Goal: Information Seeking & Learning: Learn about a topic

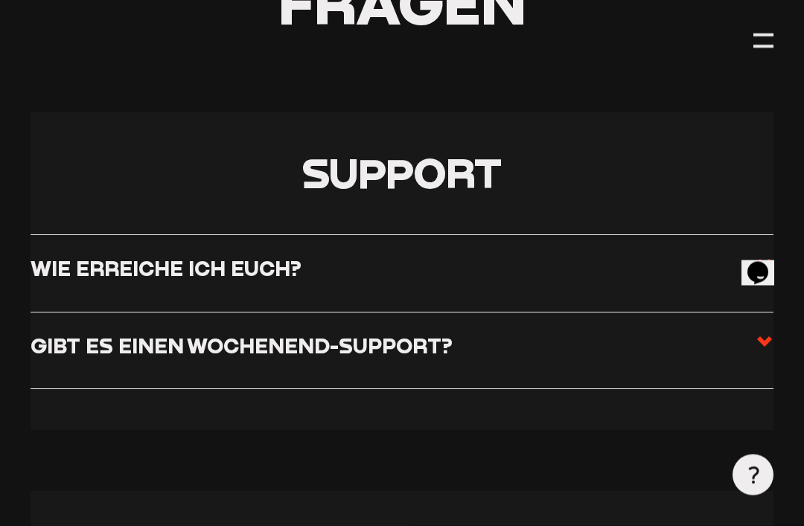
scroll to position [246, 0]
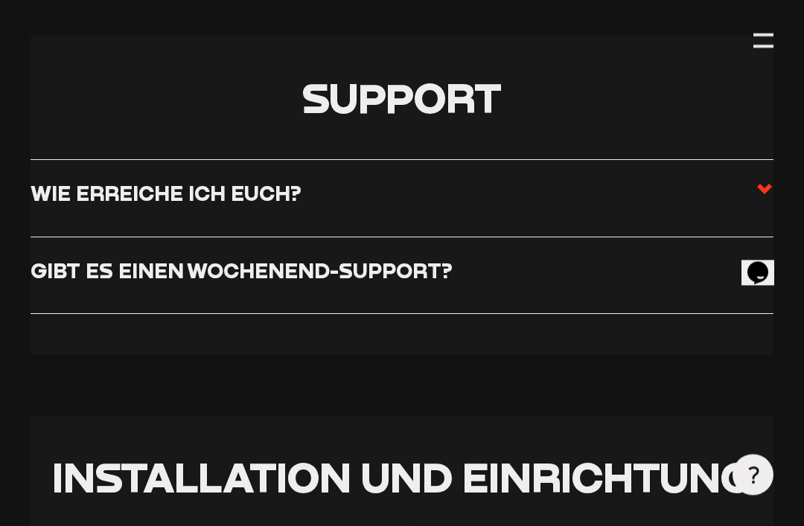
click at [744, 185] on label "Wie erreiche ich euch?" at bounding box center [402, 199] width 743 height 36
click at [0, 0] on input "Wie erreiche ich euch?" at bounding box center [0, 0] width 0 height 0
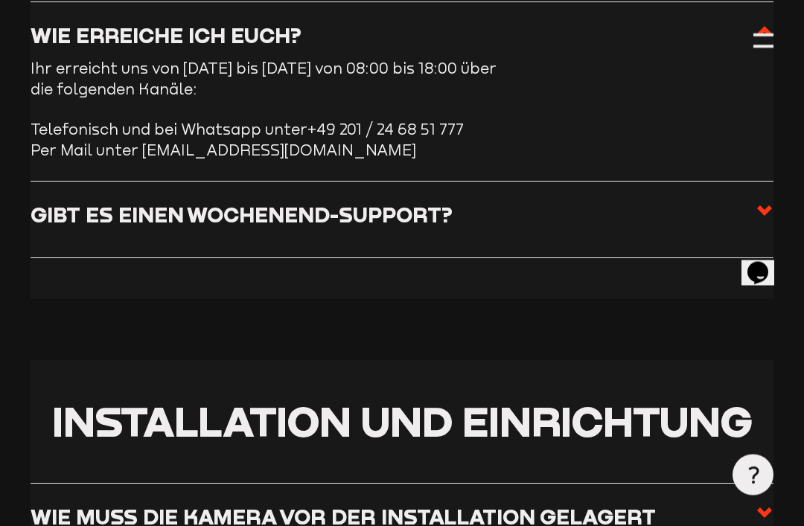
scroll to position [478, 0]
click at [622, 222] on label "Gibt es einen Wochenend-Support?" at bounding box center [402, 220] width 743 height 36
click at [0, 0] on input "Gibt es einen Wochenend-Support?" at bounding box center [0, 0] width 0 height 0
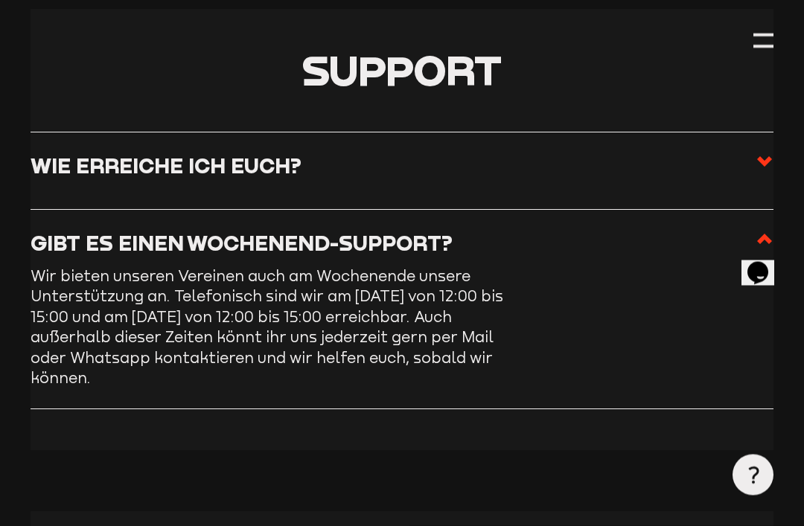
click at [671, 169] on label "Wie erreiche ich euch?" at bounding box center [402, 171] width 743 height 36
click at [0, 0] on input "Wie erreiche ich euch?" at bounding box center [0, 0] width 0 height 0
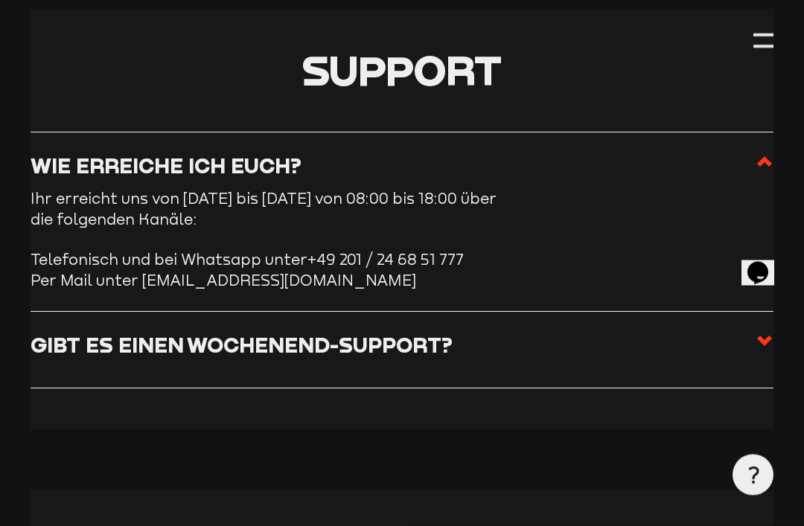
scroll to position [348, 0]
click at [577, 341] on label "Gibt es einen Wochenend-Support?" at bounding box center [402, 350] width 743 height 36
click at [0, 0] on input "Gibt es einen Wochenend-Support?" at bounding box center [0, 0] width 0 height 0
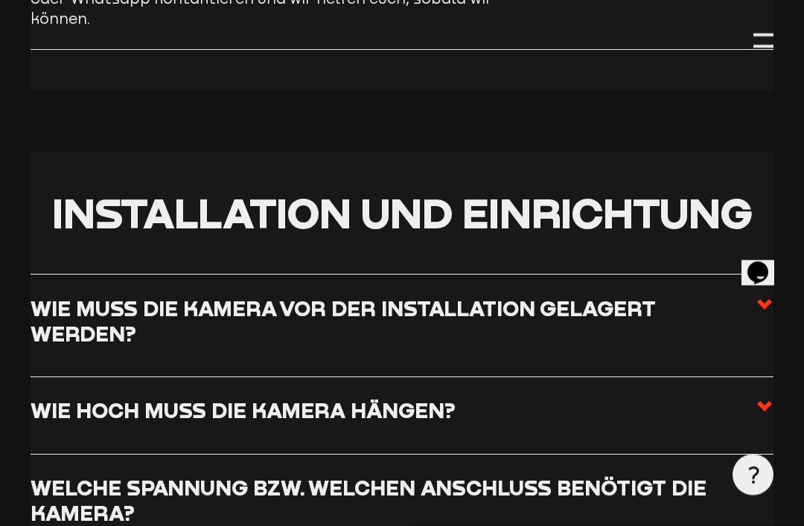
scroll to position [707, 0]
click at [86, 397] on h3 "Wie hoch muss die Kamera hängen?" at bounding box center [243, 409] width 425 height 25
click at [0, 0] on input "Wie hoch muss die Kamera hängen?" at bounding box center [0, 0] width 0 height 0
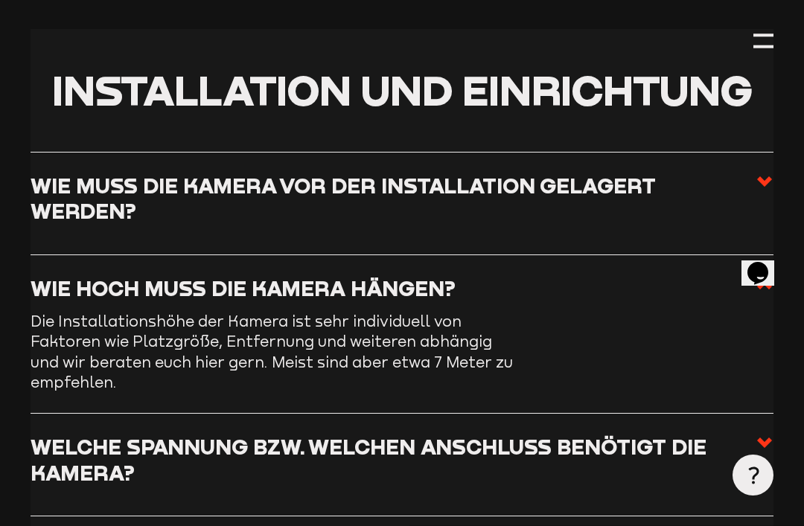
click at [757, 434] on icon at bounding box center [764, 443] width 18 height 18
click at [0, 0] on input "Welche Spannung bzw. welchen Anschluss benötigt die Kamera?" at bounding box center [0, 0] width 0 height 0
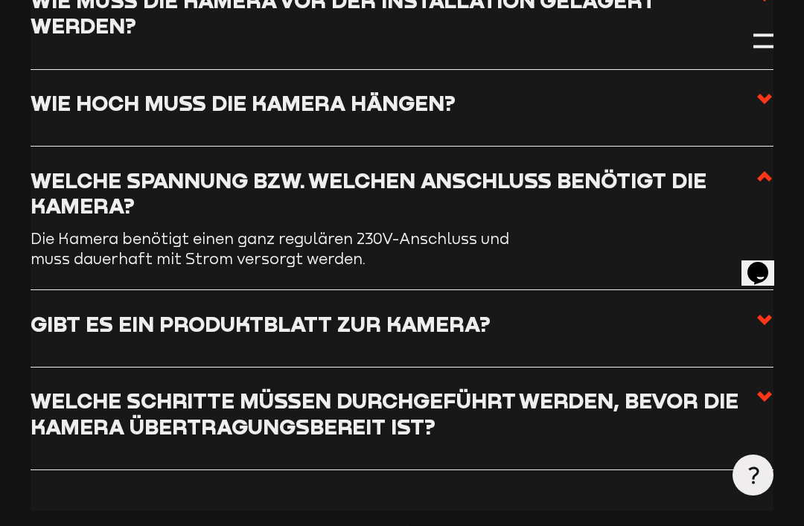
scroll to position [908, 0]
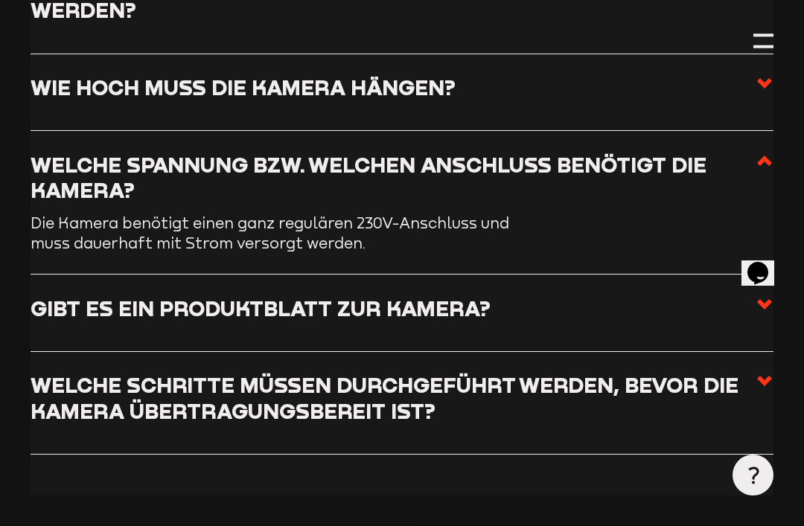
click at [92, 394] on h3 "Welche Schritte müssen durchgeführt werden, bevor die Kamera übertragungsbereit…" at bounding box center [393, 397] width 725 height 51
click at [0, 0] on input "Welche Schritte müssen durchgeführt werden, bevor die Kamera übertragungsbereit…" at bounding box center [0, 0] width 0 height 0
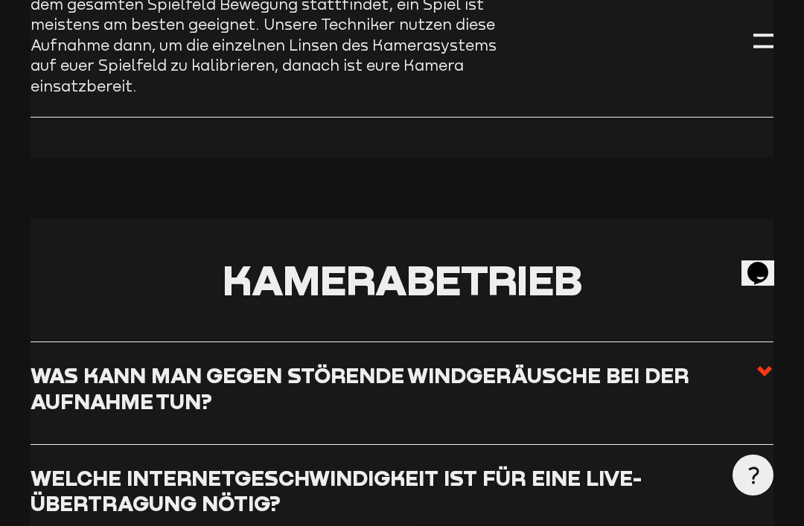
scroll to position [1538, 0]
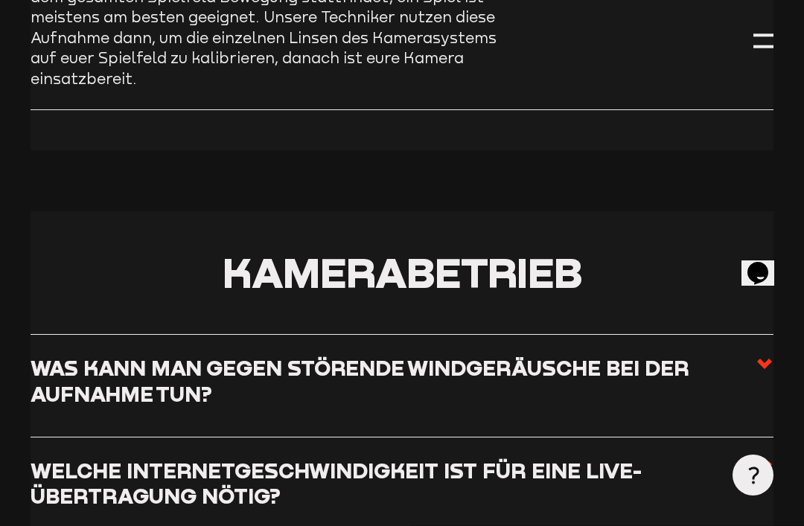
click at [75, 356] on h3 "Was kann man gegen störende Windgeräusche bei der Aufnahme tun?" at bounding box center [393, 380] width 725 height 51
click at [0, 0] on input "Was kann man gegen störende Windgeräusche bei der Aufnahme tun?" at bounding box center [0, 0] width 0 height 0
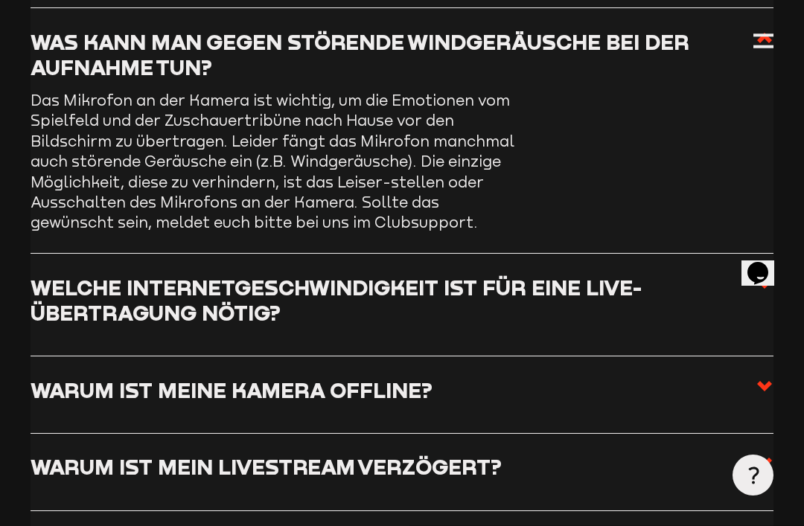
click at [57, 295] on h3 "Welche Internetgeschwindigkeit ist für eine Live-Übertragung nötig?" at bounding box center [393, 300] width 725 height 51
click at [0, 0] on input "Welche Internetgeschwindigkeit ist für eine Live-Übertragung nötig?" at bounding box center [0, 0] width 0 height 0
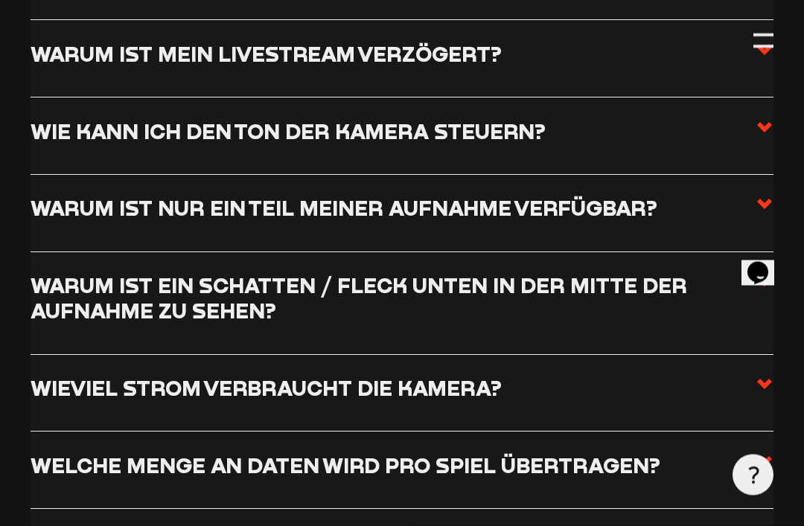
scroll to position [1931, 0]
click at [51, 311] on h3 "Warum ist ein Schatten / Fleck unten in der Mitte der Aufnahme zu sehen?" at bounding box center [393, 297] width 725 height 51
click at [0, 0] on input "Warum ist ein Schatten / Fleck unten in der Mitte der Aufnahme zu sehen?" at bounding box center [0, 0] width 0 height 0
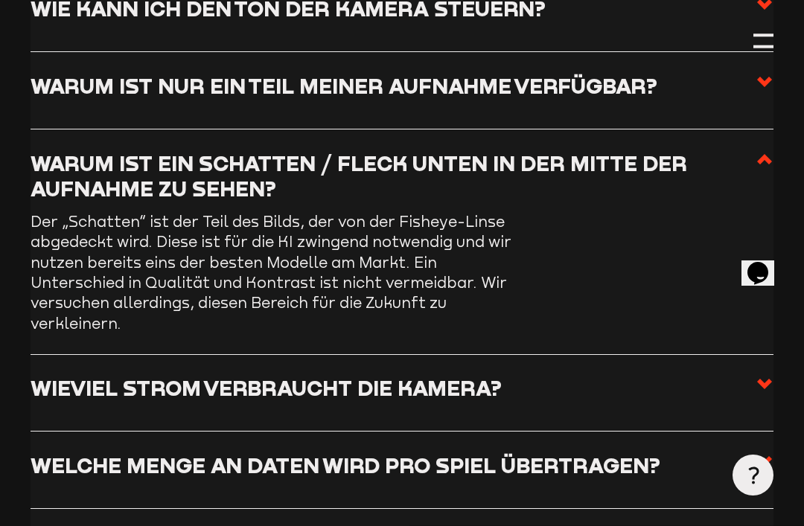
click at [54, 375] on h3 "Wieviel Strom verbraucht die Kamera?" at bounding box center [266, 387] width 471 height 25
click at [0, 0] on input "Wieviel Strom verbraucht die Kamera?" at bounding box center [0, 0] width 0 height 0
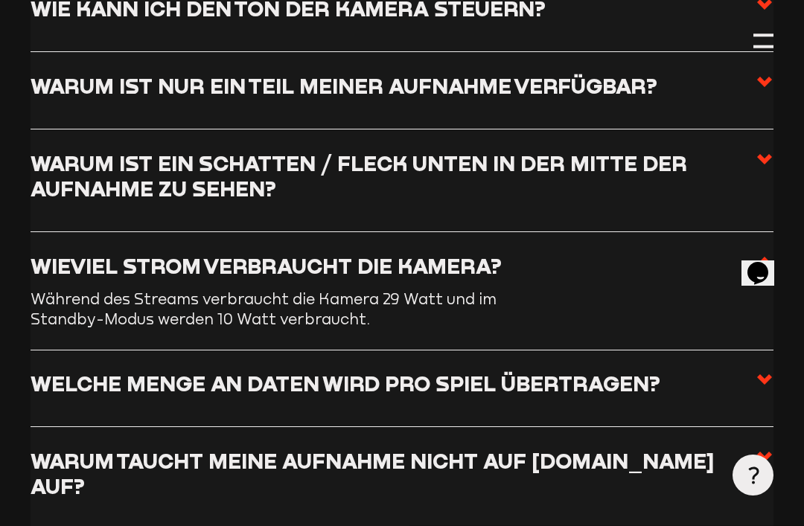
click at [49, 371] on h3 "Welche Menge an Daten wird pro Spiel übertragen?" at bounding box center [346, 383] width 630 height 25
click at [0, 0] on input "Welche Menge an Daten wird pro Spiel übertragen?" at bounding box center [0, 0] width 0 height 0
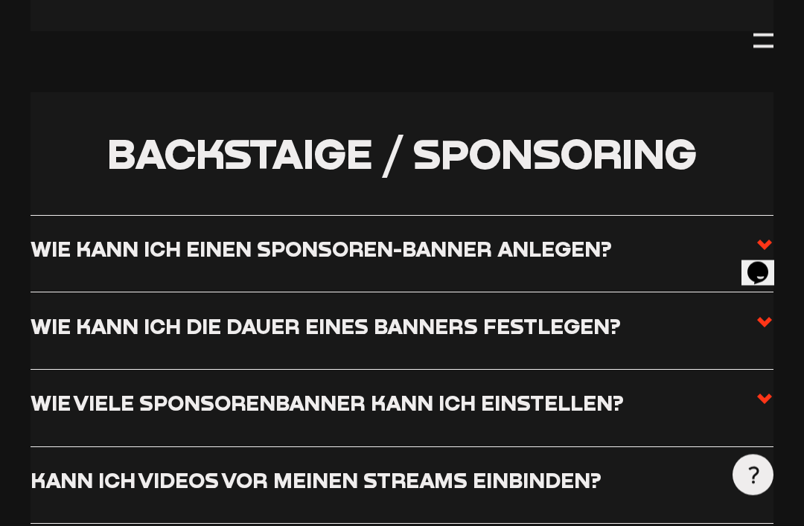
scroll to position [3598, 0]
click at [42, 313] on h3 "Wie kann ich die Dauer eines Banners festlegen?" at bounding box center [326, 325] width 590 height 25
click at [0, 0] on input "Wie kann ich die Dauer eines Banners festlegen?" at bounding box center [0, 0] width 0 height 0
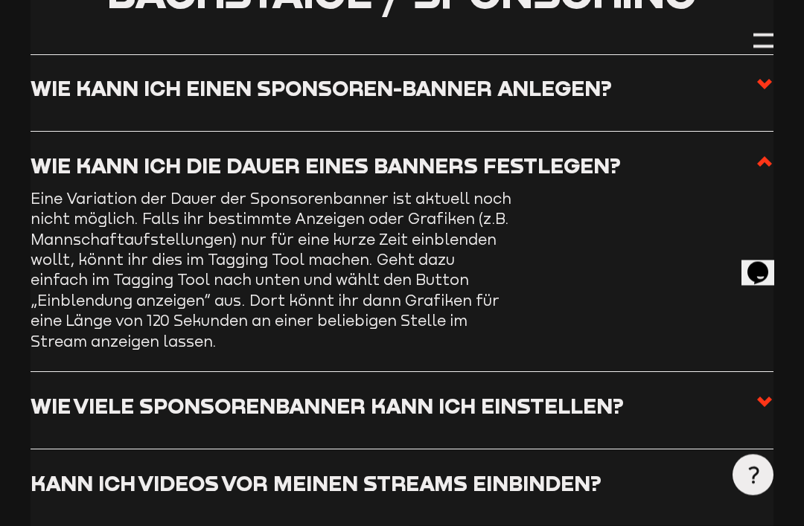
scroll to position [3726, 0]
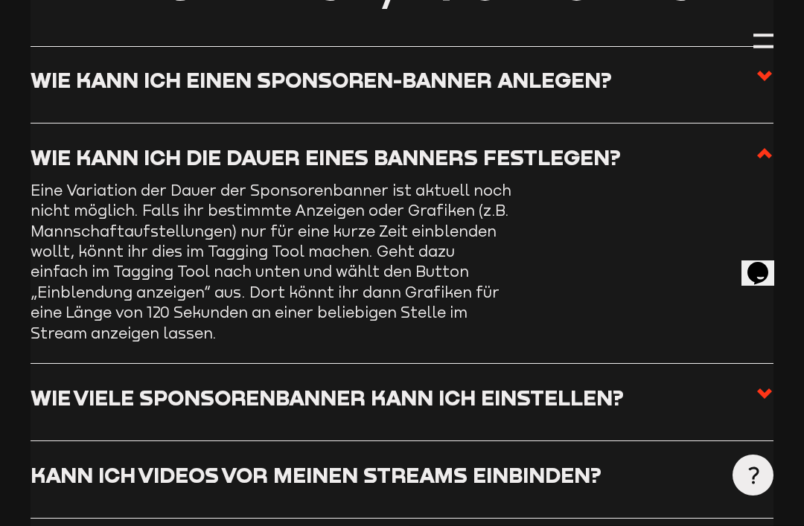
click at [65, 385] on h3 "Wie viele Sponsorenbanner kann ich einstellen?" at bounding box center [327, 397] width 593 height 25
click at [0, 0] on input "Wie viele Sponsorenbanner kann ich einstellen?" at bounding box center [0, 0] width 0 height 0
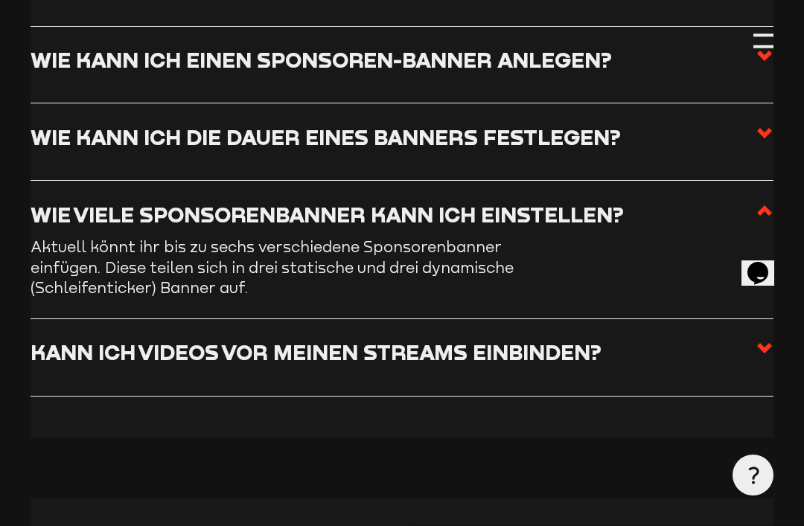
scroll to position [3709, 0]
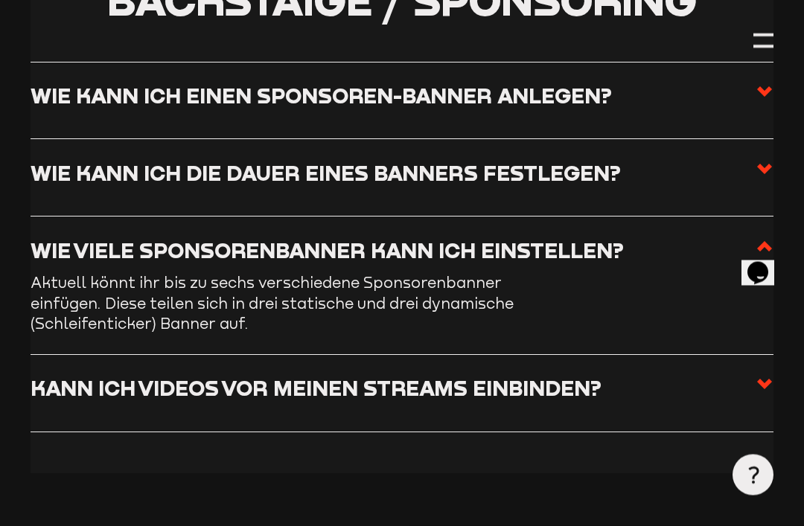
click at [88, 376] on h3 "Kann ich Videos vor meinen Streams einbinden?" at bounding box center [316, 388] width 571 height 25
click at [0, 0] on input "Kann ich Videos vor meinen Streams einbinden?" at bounding box center [0, 0] width 0 height 0
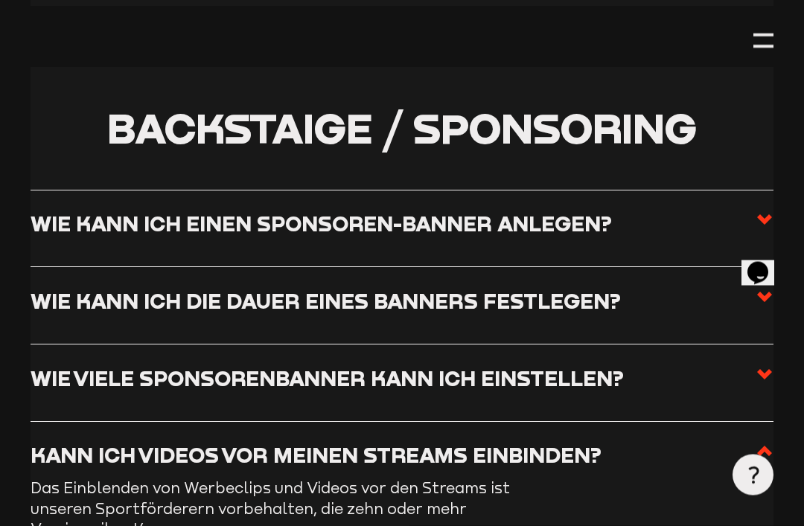
scroll to position [3579, 0]
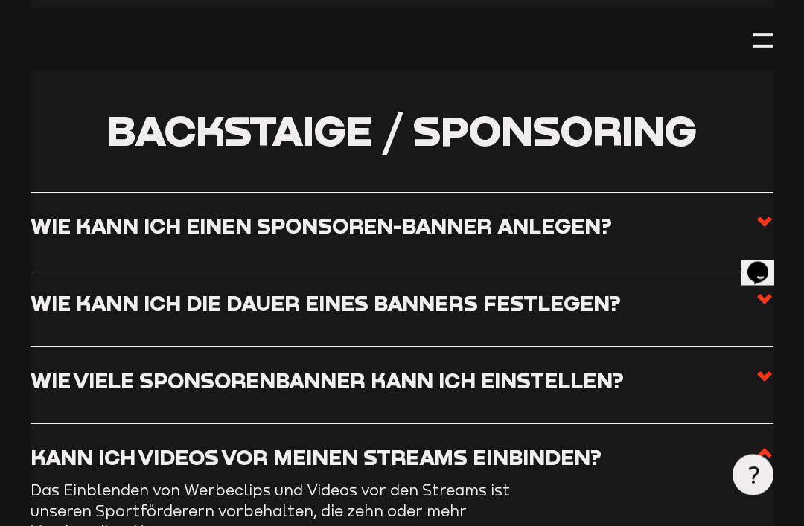
click at [82, 214] on h3 "Wie kann ich einen Sponsoren-Banner anlegen?" at bounding box center [321, 226] width 581 height 25
click at [0, 0] on input "Wie kann ich einen Sponsoren-Banner anlegen?" at bounding box center [0, 0] width 0 height 0
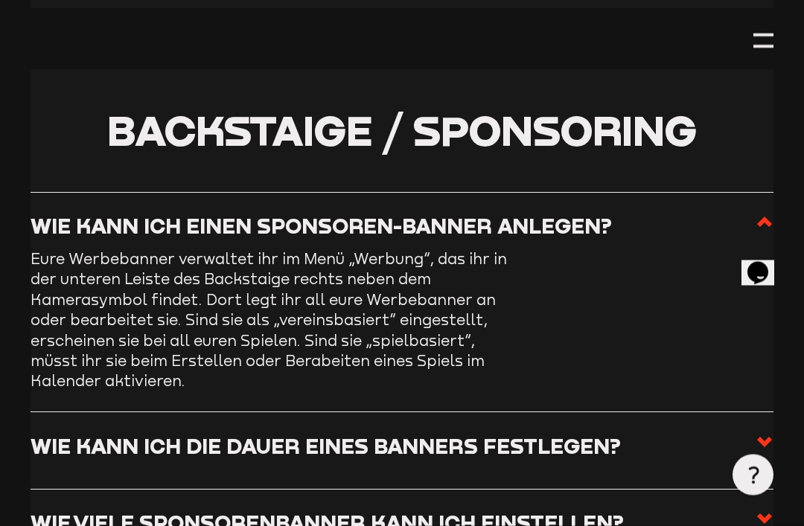
scroll to position [3580, 0]
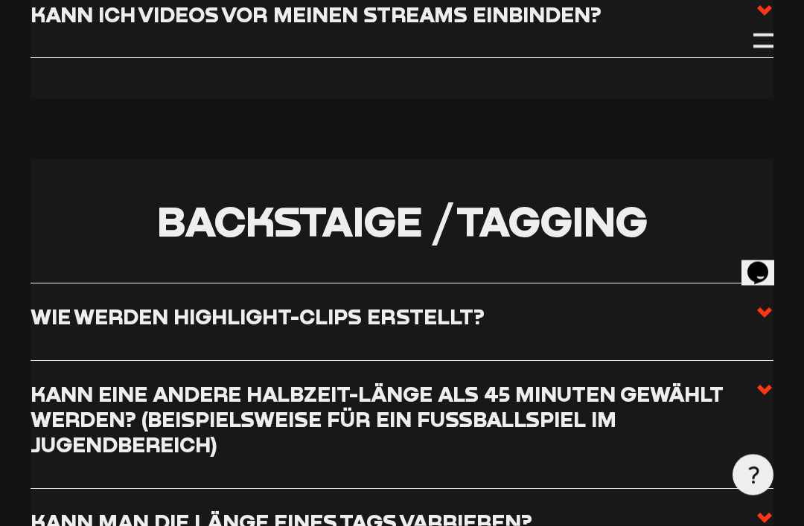
click at [54, 304] on label "Wie werden Highlight-Clips erstellt?" at bounding box center [402, 322] width 743 height 36
click at [0, 0] on input "Wie werden Highlight-Clips erstellt?" at bounding box center [0, 0] width 0 height 0
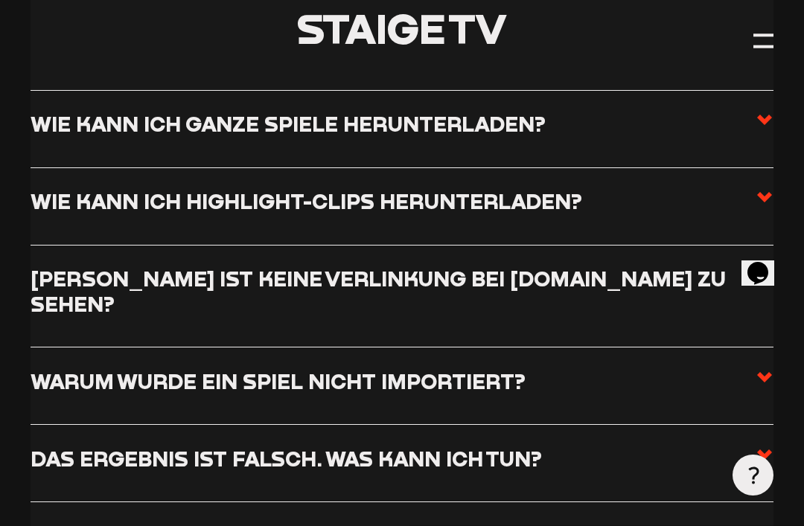
scroll to position [5489, 0]
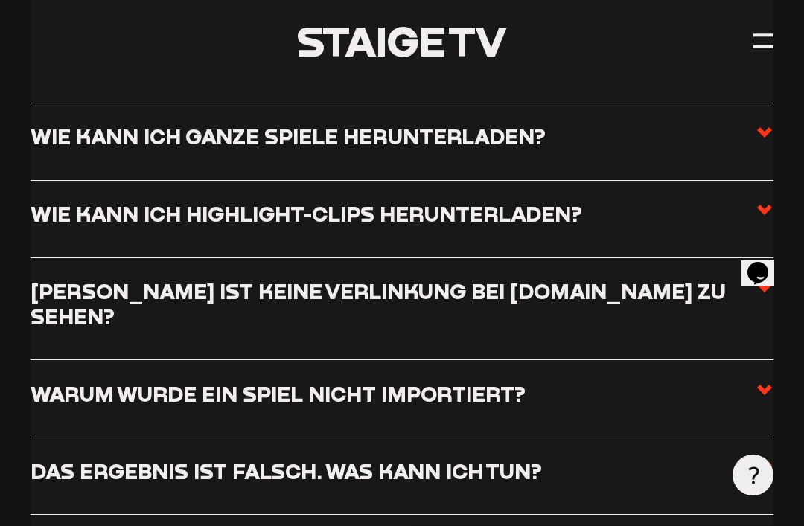
click at [57, 278] on h3 "[PERSON_NAME] ist keine Verlinkung bei [DOMAIN_NAME] zu sehen?" at bounding box center [393, 303] width 725 height 51
click at [0, 0] on input "[PERSON_NAME] ist keine Verlinkung bei [DOMAIN_NAME] zu sehen?" at bounding box center [0, 0] width 0 height 0
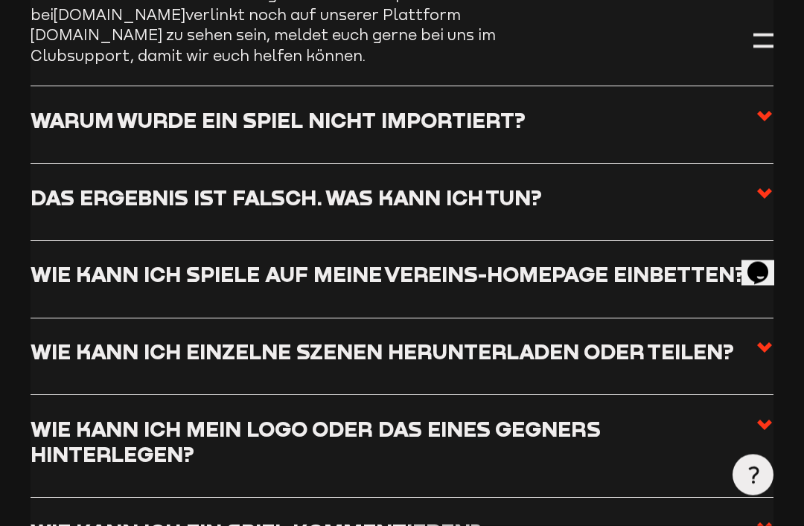
click at [631, 339] on h3 "Wie kann ich einzelne Szenen herunterladen oder teilen?" at bounding box center [382, 351] width 703 height 25
click at [0, 0] on input "Wie kann ich einzelne Szenen herunterladen oder teilen?" at bounding box center [0, 0] width 0 height 0
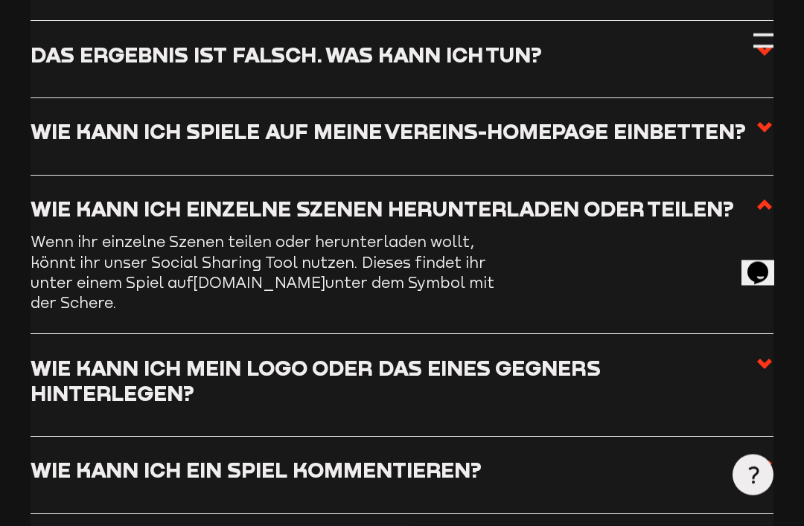
scroll to position [5763, 0]
click at [427, 355] on h3 "Wie kann ich mein Logo oder das eines Gegners hinterlegen?" at bounding box center [393, 380] width 725 height 51
click at [0, 0] on input "Wie kann ich mein Logo oder das eines Gegners hinterlegen?" at bounding box center [0, 0] width 0 height 0
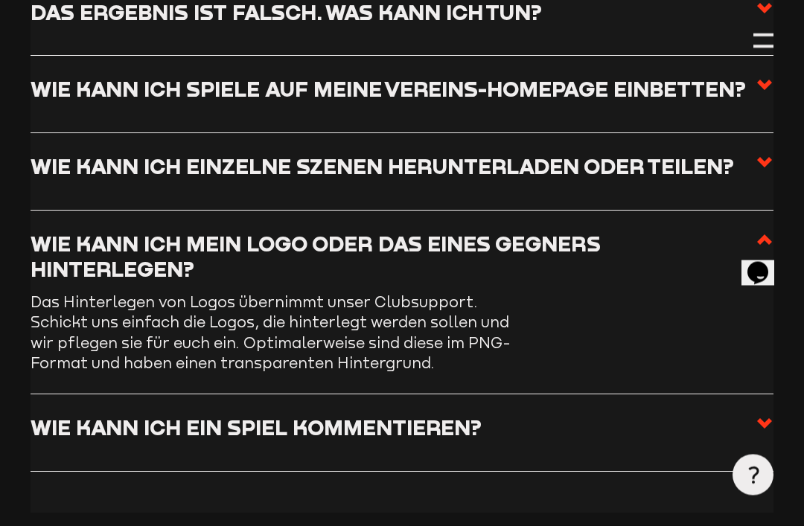
click at [409, 415] on h3 "Wie kann ich ein Spiel kommentieren?" at bounding box center [256, 427] width 451 height 25
click at [0, 0] on input "Wie kann ich ein Spiel kommentieren?" at bounding box center [0, 0] width 0 height 0
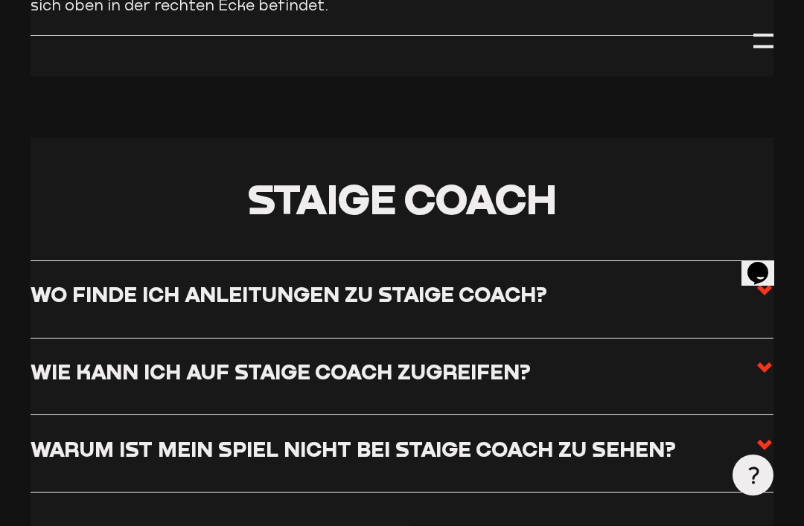
scroll to position [6335, 0]
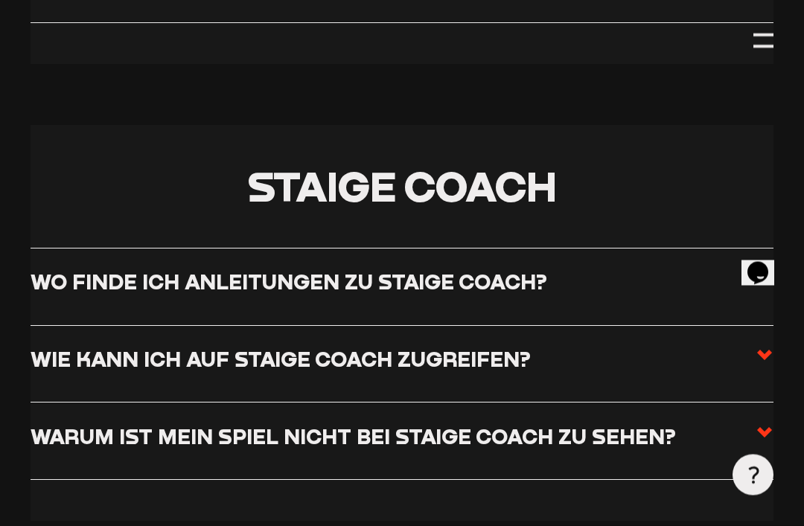
click at [469, 269] on label "Wo finde ich Anleitungen zu Staige Coach?" at bounding box center [402, 287] width 743 height 36
click at [0, 0] on input "Wo finde ich Anleitungen zu Staige Coach?" at bounding box center [0, 0] width 0 height 0
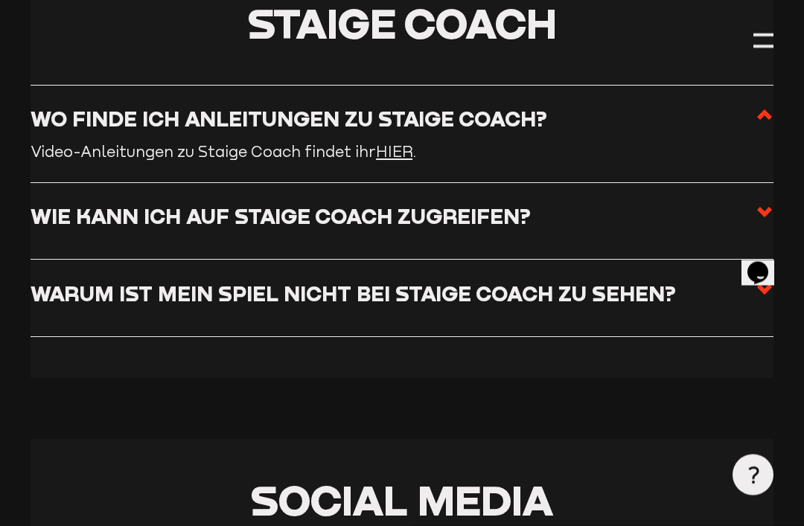
scroll to position [6335, 0]
click at [496, 203] on h3 "Wie kann ich auf Staige Coach zugreifen?" at bounding box center [281, 215] width 500 height 25
click at [0, 0] on input "Wie kann ich auf Staige Coach zugreifen?" at bounding box center [0, 0] width 0 height 0
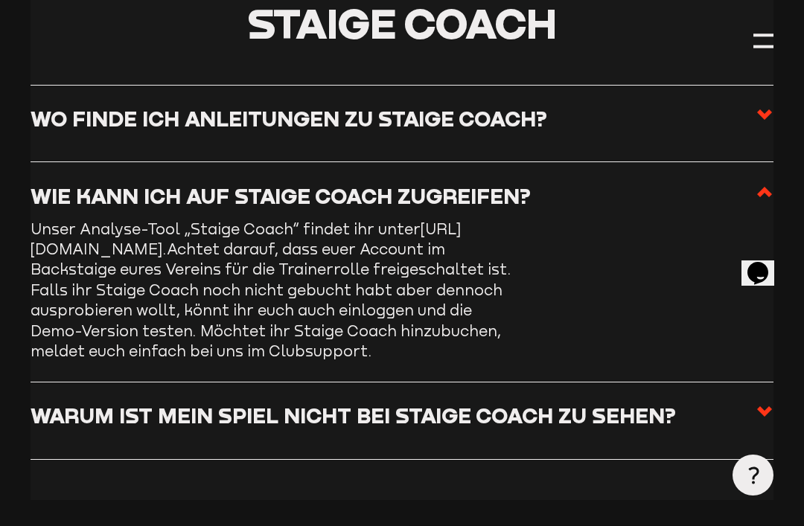
click at [81, 403] on h3 "Warum ist mein Spiel nicht bei Staige Coach zu sehen?" at bounding box center [353, 415] width 645 height 25
click at [0, 0] on input "Warum ist mein Spiel nicht bei Staige Coach zu sehen?" at bounding box center [0, 0] width 0 height 0
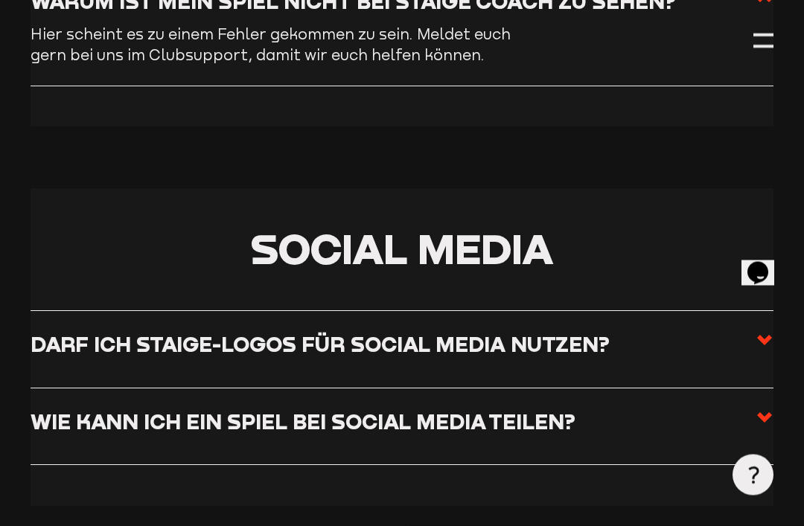
scroll to position [6607, 0]
click at [47, 331] on h3 "Darf ich Staige-Logos für Social Media nutzen?" at bounding box center [320, 343] width 579 height 25
click at [0, 0] on input "Darf ich Staige-Logos für Social Media nutzen?" at bounding box center [0, 0] width 0 height 0
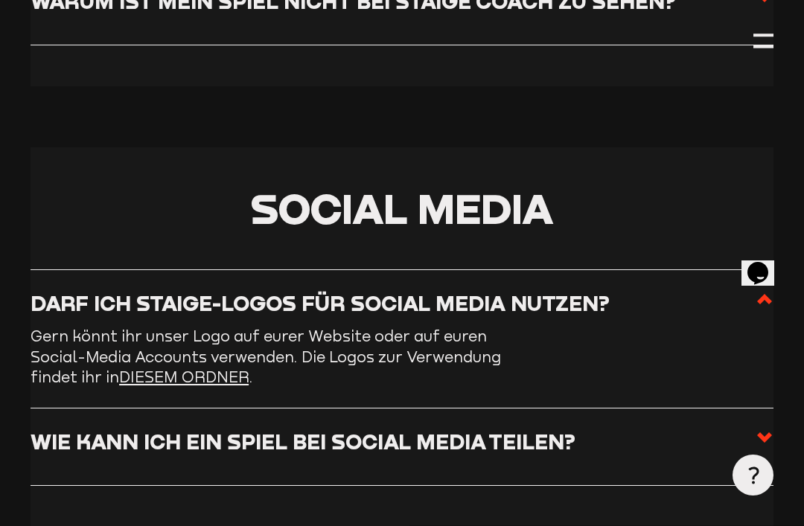
click at [82, 429] on h3 "Wie kann ich ein Spiel bei Social Media teilen?" at bounding box center [303, 441] width 545 height 25
click at [0, 0] on input "Wie kann ich ein Spiel bei Social Media teilen?" at bounding box center [0, 0] width 0 height 0
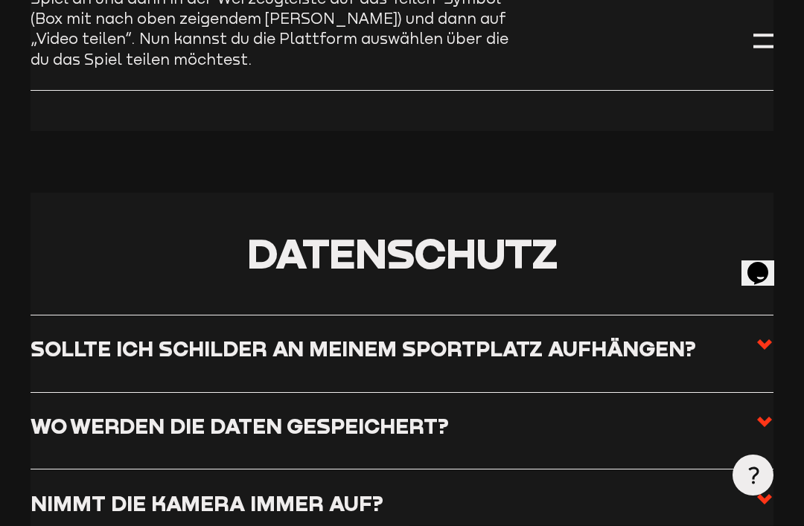
scroll to position [7040, 0]
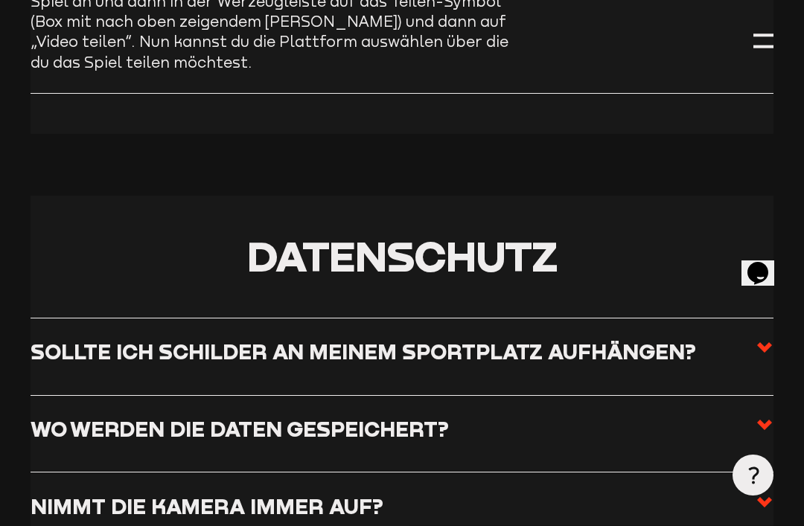
click at [61, 339] on h3 "Sollte ich Schilder an meinem Sportplatz aufhängen?" at bounding box center [363, 351] width 665 height 25
click at [0, 0] on input "Sollte ich Schilder an meinem Sportplatz aufhängen?" at bounding box center [0, 0] width 0 height 0
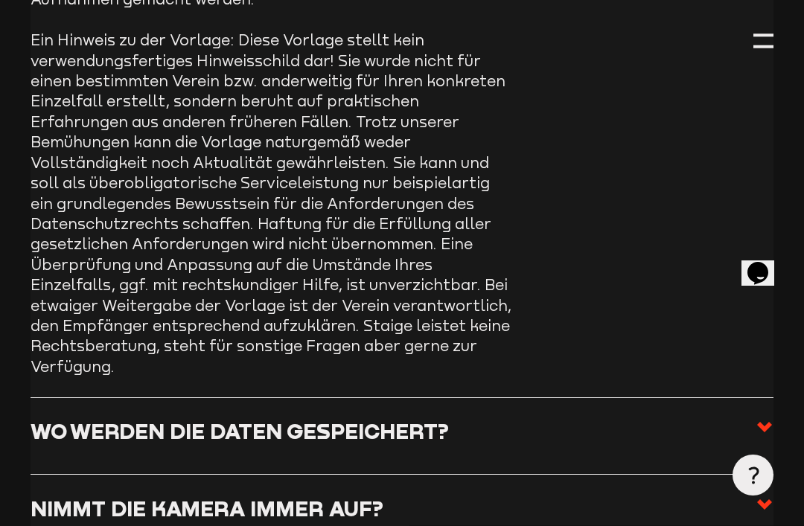
scroll to position [7501, 0]
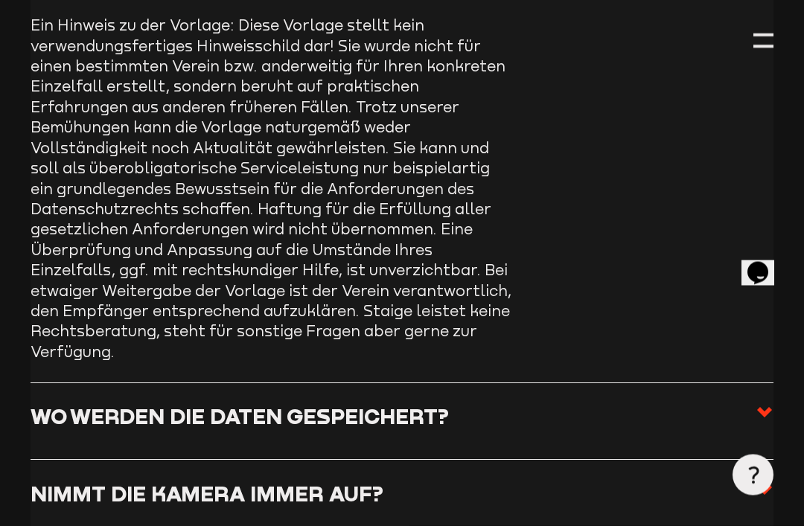
click at [34, 404] on h3 "Wo werden die Daten gespeichert?" at bounding box center [240, 416] width 418 height 25
click at [0, 0] on input "Wo werden die Daten gespeichert?" at bounding box center [0, 0] width 0 height 0
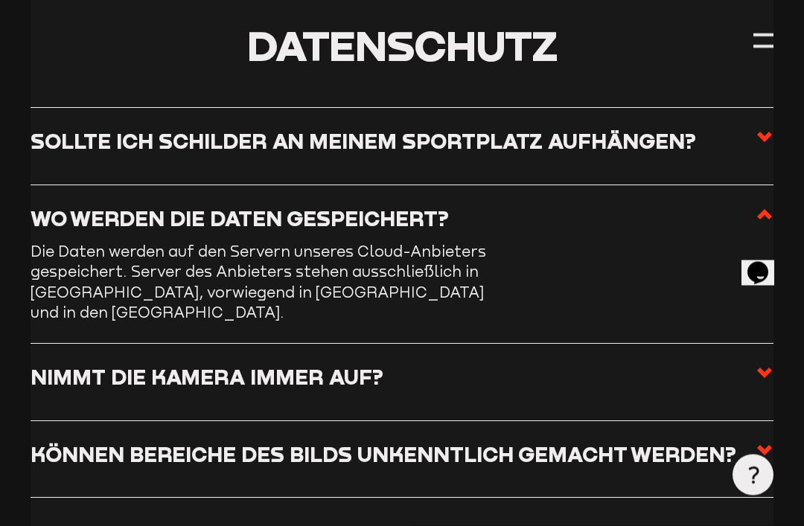
scroll to position [7147, 0]
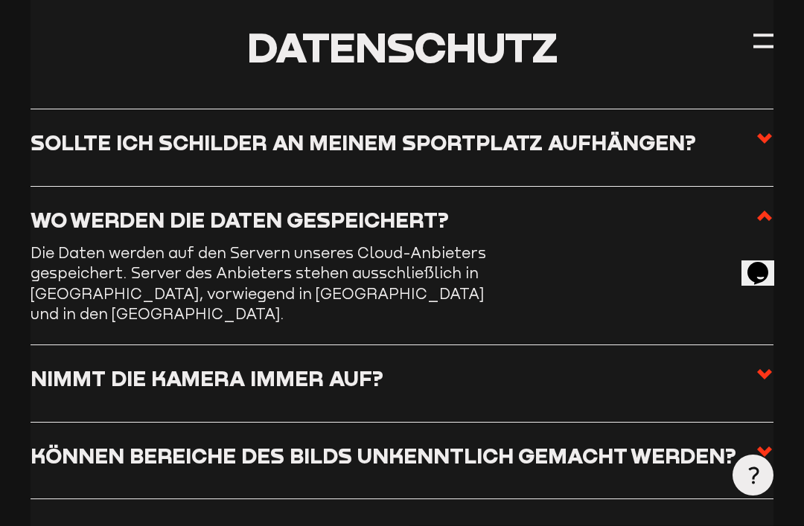
click at [55, 365] on h3 "Nimmt die Kamera immer auf?" at bounding box center [207, 377] width 353 height 25
click at [0, 0] on input "Nimmt die Kamera immer auf?" at bounding box center [0, 0] width 0 height 0
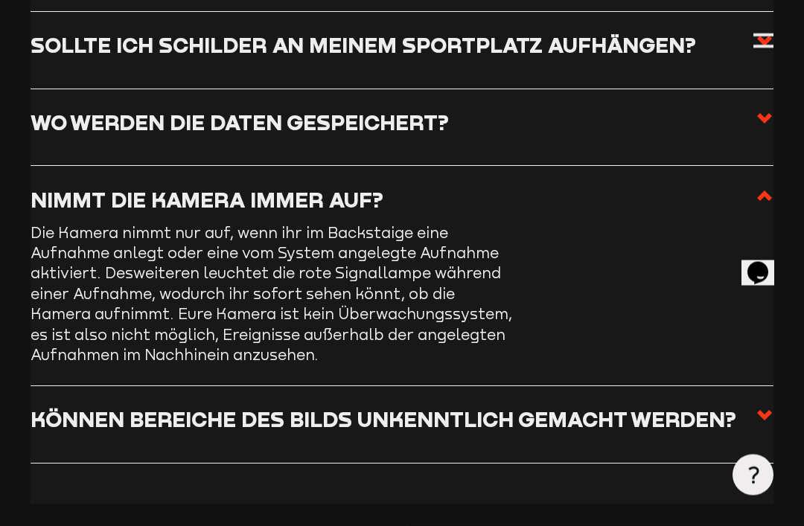
click at [65, 407] on h3 "Können Bereiche des Bilds unkenntlich gemacht werden?" at bounding box center [383, 419] width 705 height 25
click at [0, 0] on input "Können Bereiche des Bilds unkenntlich gemacht werden?" at bounding box center [0, 0] width 0 height 0
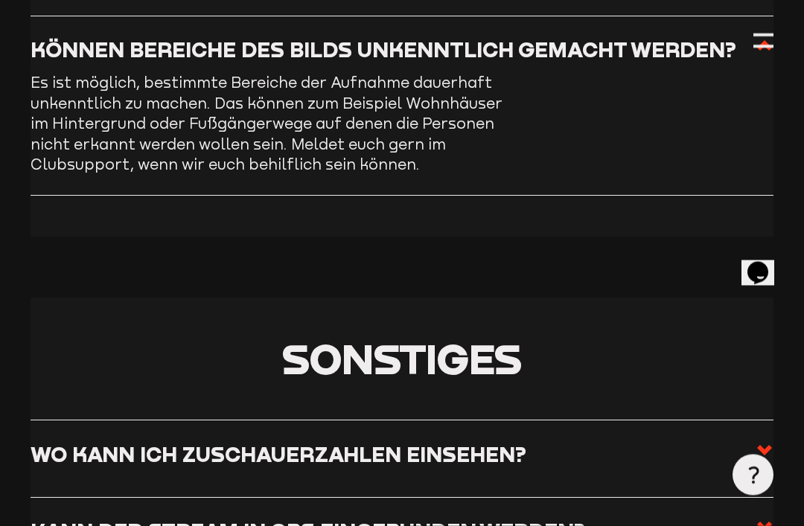
scroll to position [7472, 0]
click at [71, 441] on h3 "Wo kann ich Zuschauerzahlen einsehen?" at bounding box center [279, 453] width 496 height 25
click at [0, 0] on input "Wo kann ich Zuschauerzahlen einsehen?" at bounding box center [0, 0] width 0 height 0
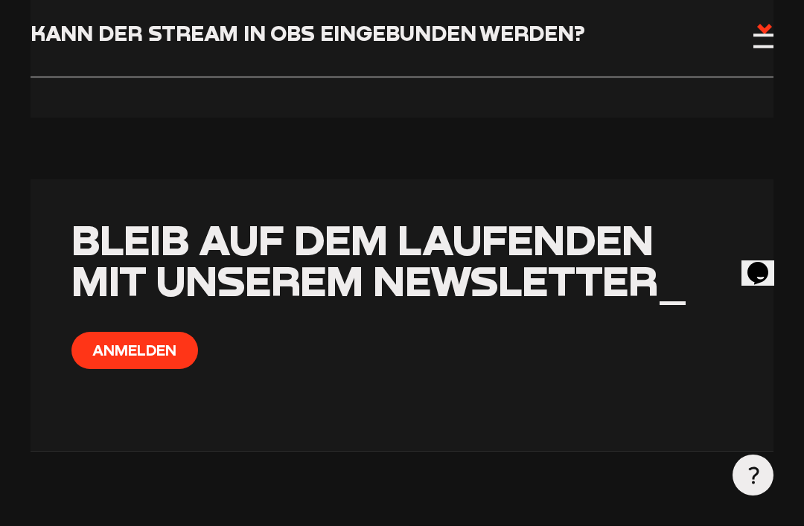
scroll to position [8085, 0]
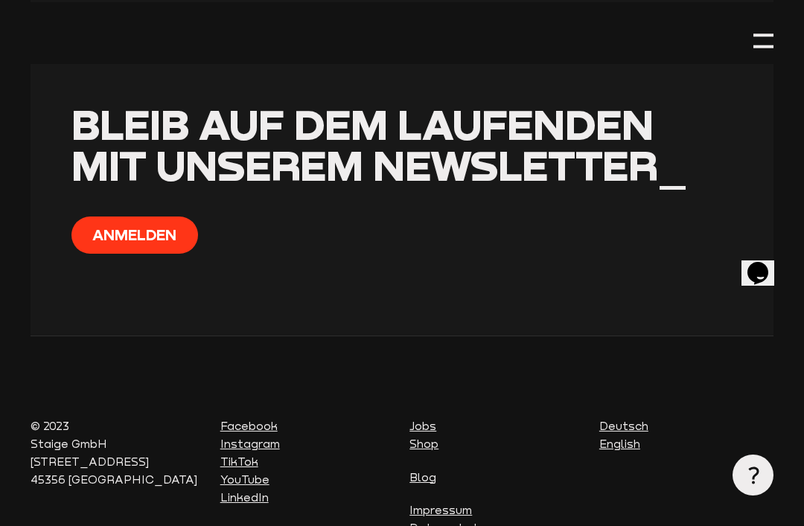
click at [446, 417] on div "Jobs Shop Blog Impressum Datenschutz AGB Online-Shop AGB Kameras/Vereine" at bounding box center [496, 495] width 174 height 156
click at [427, 438] on link "Shop" at bounding box center [423, 444] width 29 height 13
